Goal: Information Seeking & Learning: Learn about a topic

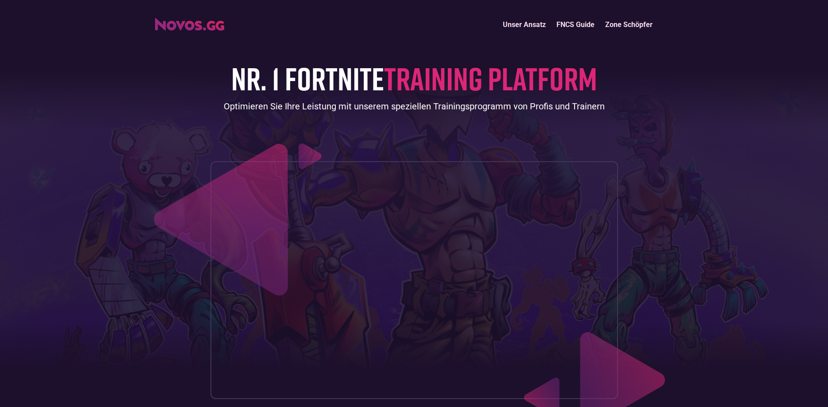
click at [522, 22] on link "Unser Ansatz" at bounding box center [524, 24] width 54 height 19
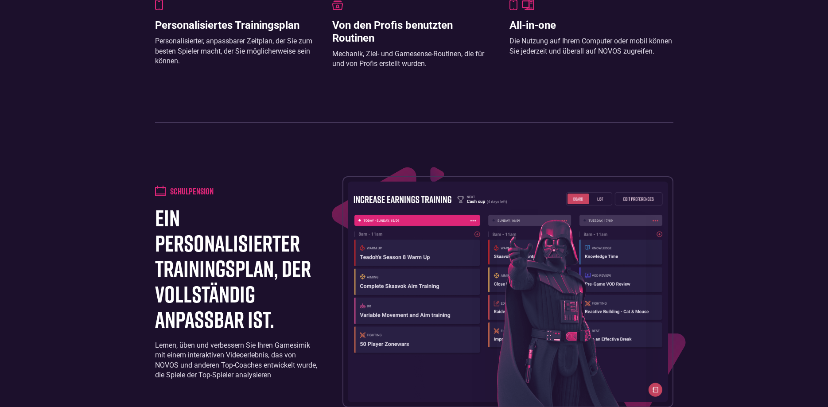
scroll to position [759, 0]
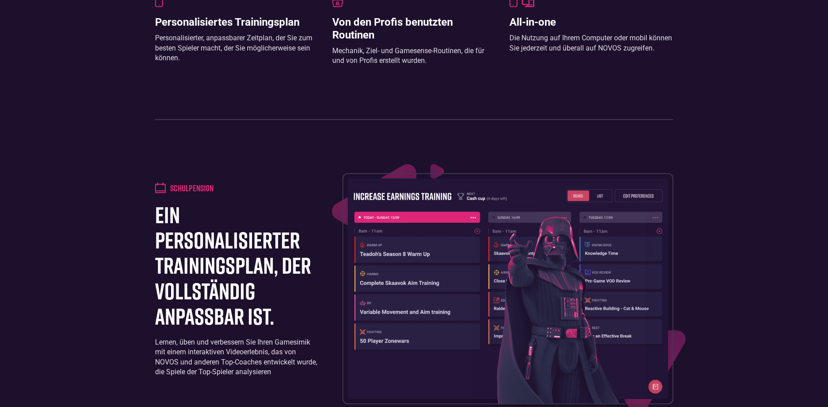
click at [496, 223] on img at bounding box center [508, 289] width 320 height 221
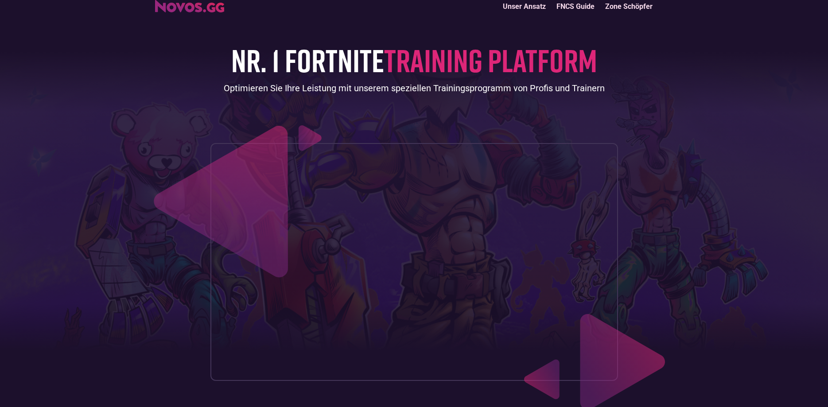
scroll to position [0, 0]
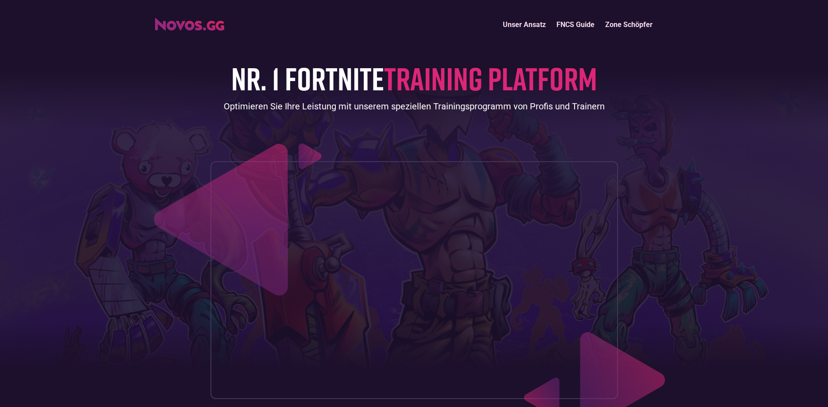
click at [174, 23] on img "home" at bounding box center [189, 24] width 69 height 12
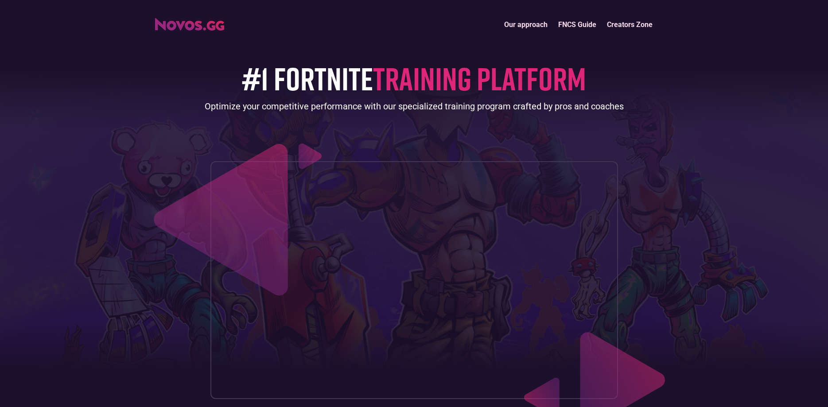
click at [589, 23] on link "FNCS Guide" at bounding box center [577, 24] width 49 height 19
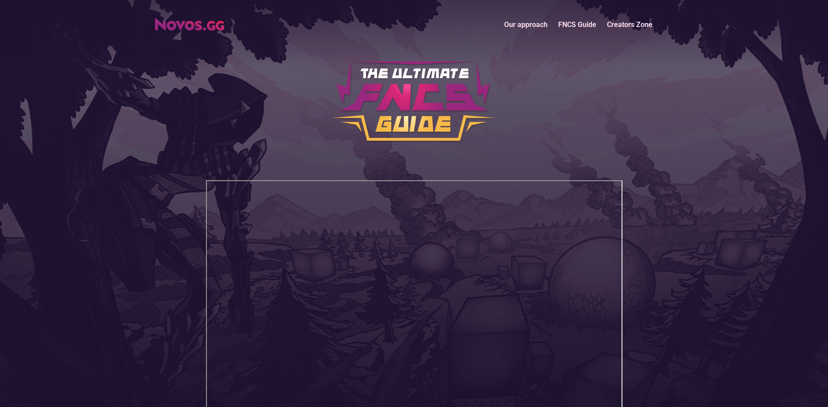
click at [533, 20] on link "Our approach" at bounding box center [526, 24] width 54 height 19
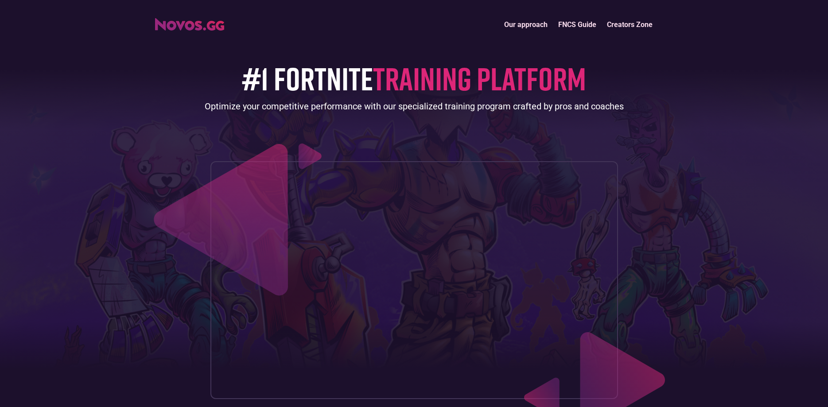
click at [643, 24] on link "Creators Zone" at bounding box center [630, 24] width 56 height 19
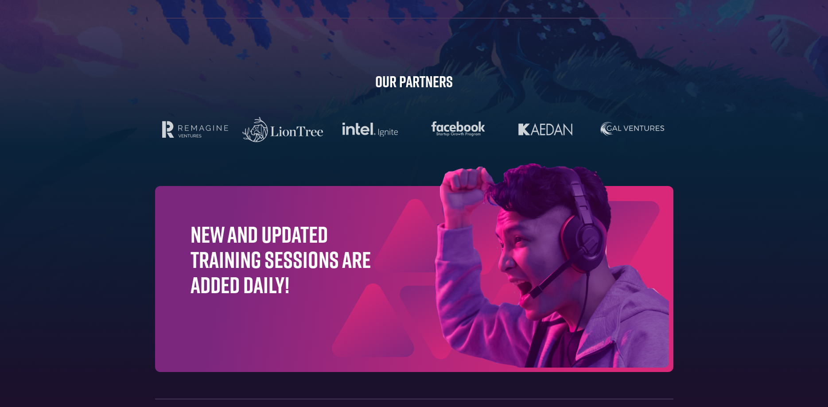
scroll to position [2785, 0]
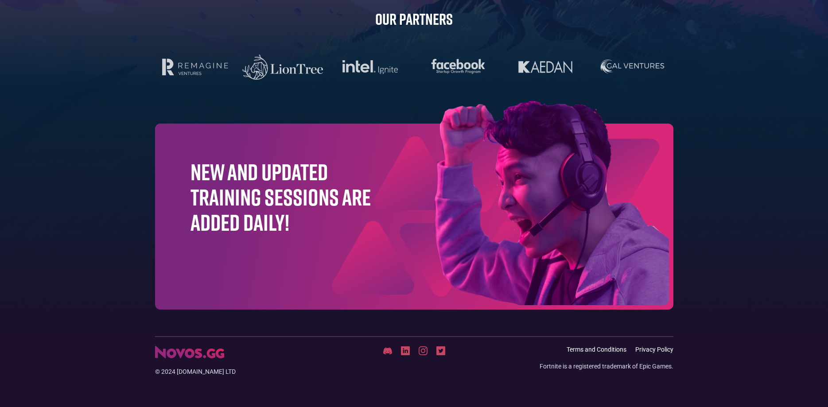
click at [513, 199] on img at bounding box center [507, 205] width 333 height 208
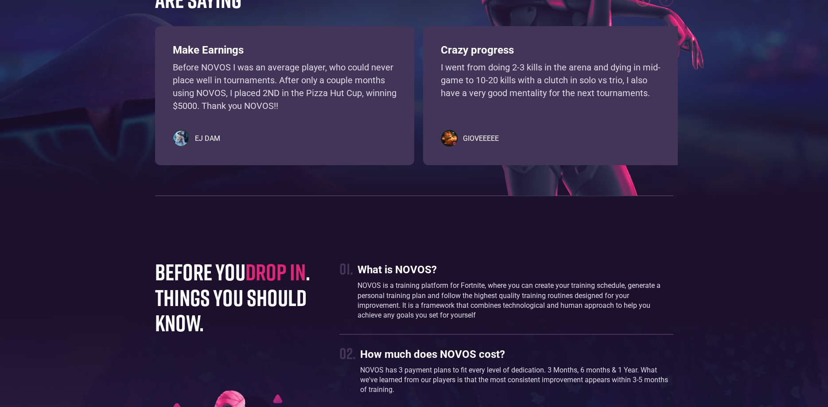
scroll to position [2031, 0]
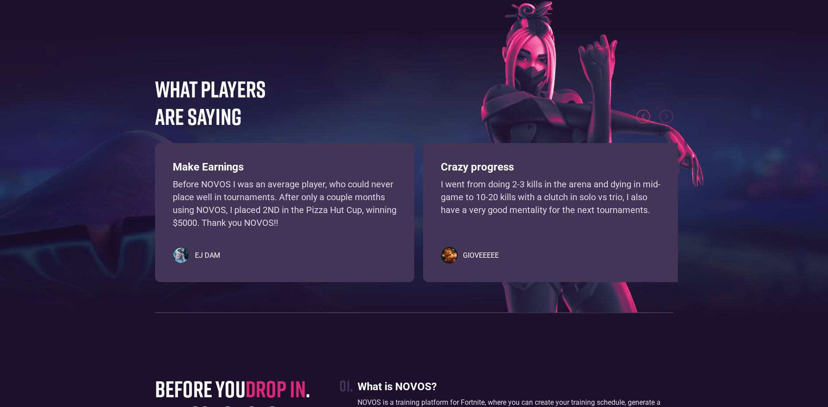
click at [472, 256] on h5 "GIOVEEEEE" at bounding box center [481, 255] width 36 height 9
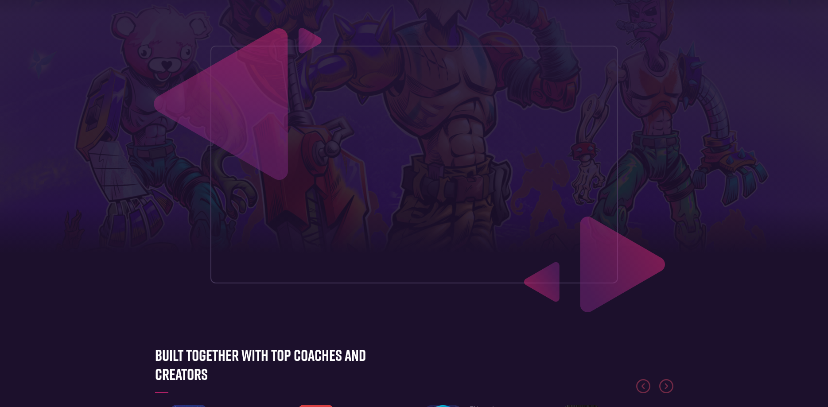
scroll to position [74, 0]
